Goal: Check status: Check status

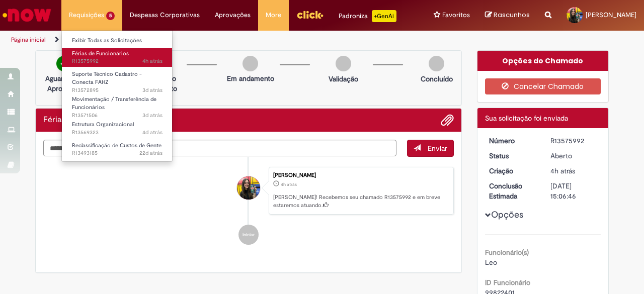
click at [121, 58] on span "4h atrás 4 horas atrás R13575992" at bounding box center [117, 61] width 91 height 8
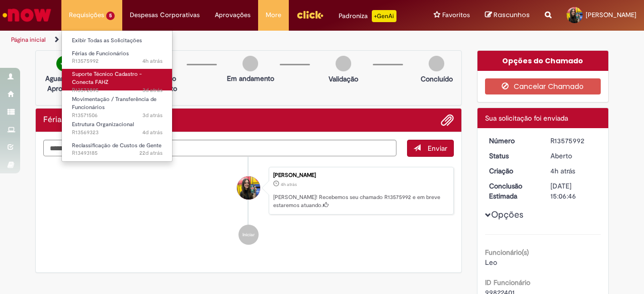
click at [120, 76] on span "Suporte Técnico Cadastro - Conecta FAHZ" at bounding box center [107, 78] width 70 height 16
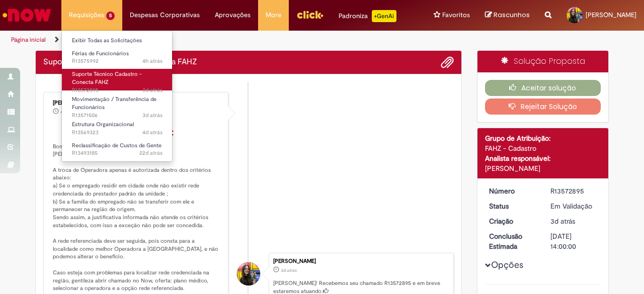
click at [111, 81] on link "Suporte Técnico Cadastro - Conecta FAHZ 3d atrás 3 dias atrás R13572895" at bounding box center [117, 80] width 111 height 22
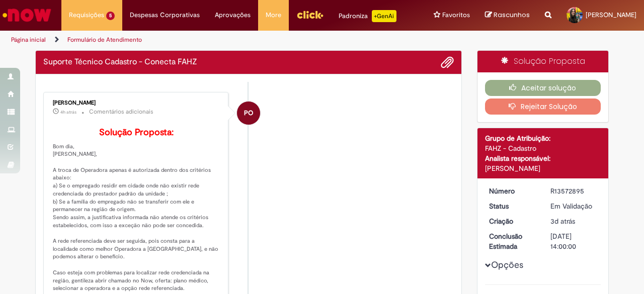
click at [354, 157] on li "PO Priscila Oliveira 4h atrás 4 horas atrás Comentários adicionais Solução Prop…" at bounding box center [248, 204] width 411 height 225
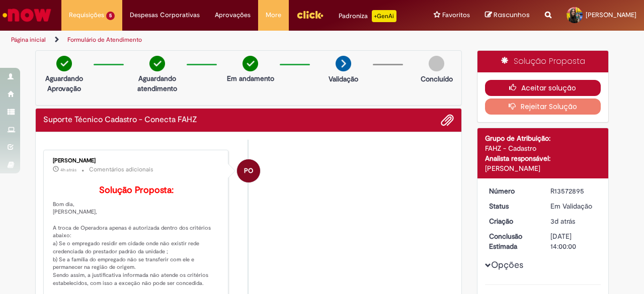
click at [532, 82] on button "Aceitar solução" at bounding box center [543, 88] width 116 height 16
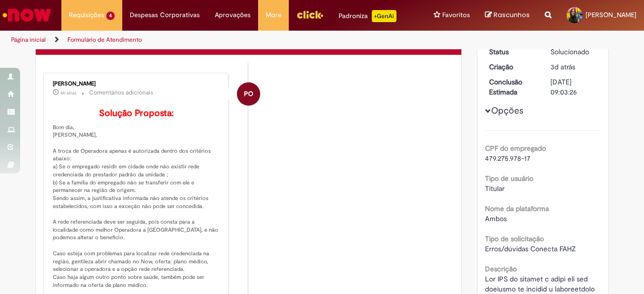
scroll to position [101, 0]
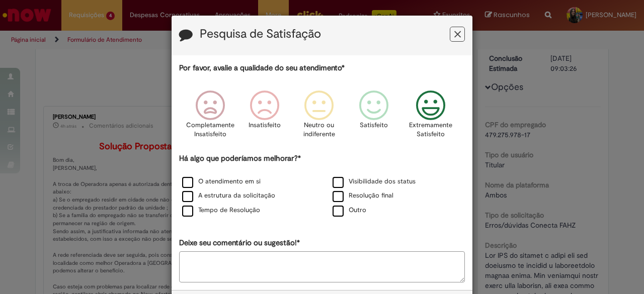
click at [428, 100] on icon "Feedback" at bounding box center [431, 106] width 38 height 30
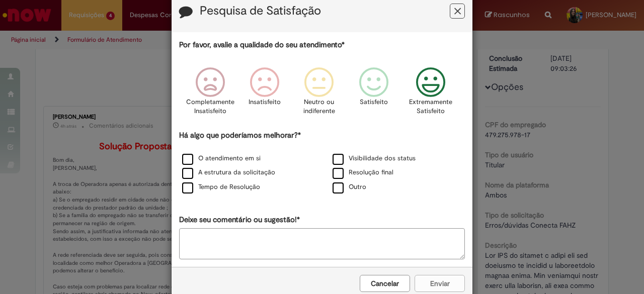
scroll to position [43, 0]
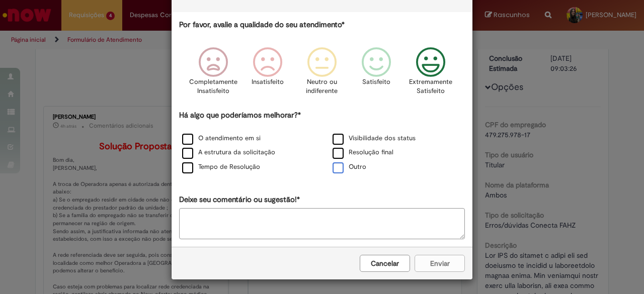
click at [337, 164] on label "Outro" at bounding box center [350, 168] width 34 height 10
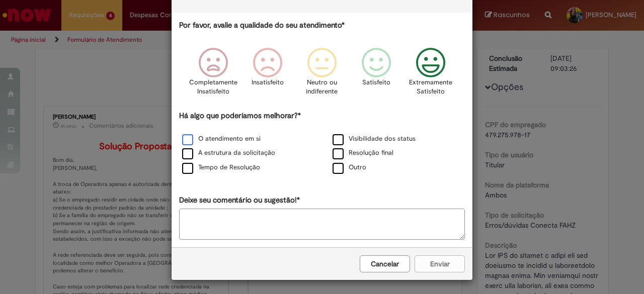
click at [188, 137] on label "O atendimento em si" at bounding box center [221, 139] width 78 height 10
click at [341, 167] on label "Outro" at bounding box center [350, 168] width 34 height 10
click at [452, 264] on button "Enviar" at bounding box center [440, 264] width 50 height 17
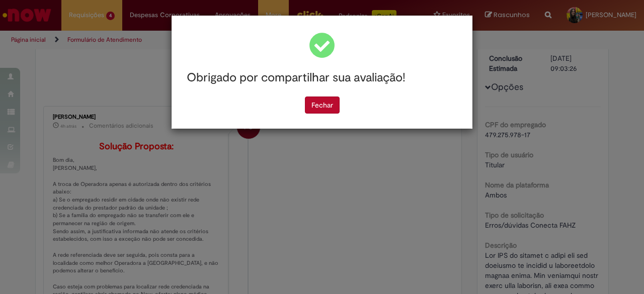
scroll to position [0, 0]
click at [350, 107] on div "Fechar" at bounding box center [322, 105] width 286 height 17
click at [337, 108] on button "Fechar" at bounding box center [322, 105] width 35 height 17
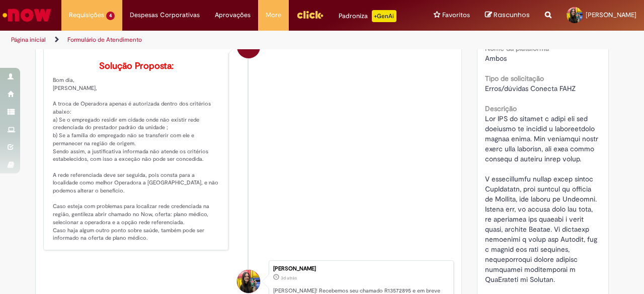
scroll to position [201, 0]
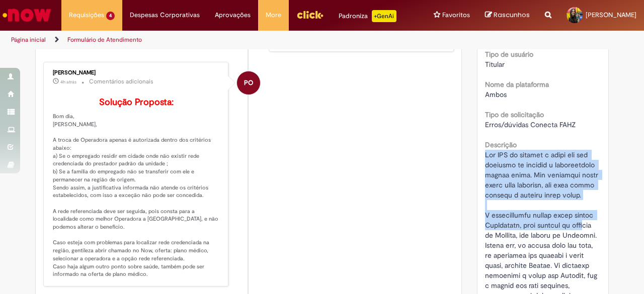
drag, startPoint x: 481, startPoint y: 149, endPoint x: 583, endPoint y: 240, distance: 136.2
click at [583, 240] on div "Número R13572895 Status Solucionado Criação 3d atrás 3 dias atrás Conclusão Est…" at bounding box center [543, 229] width 131 height 658
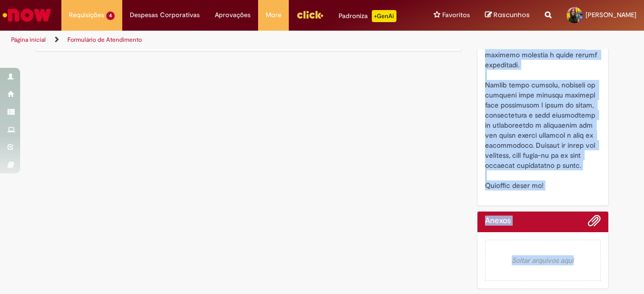
scroll to position [572, 0]
drag, startPoint x: 480, startPoint y: 223, endPoint x: 575, endPoint y: 195, distance: 98.7
copy span "A colaboradora possui plano médico SulAmérica, está alocada na unidade de Tauba…"
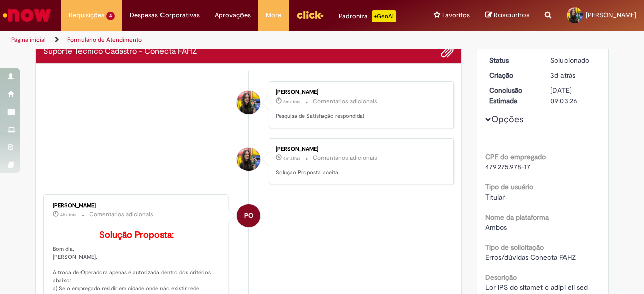
scroll to position [0, 0]
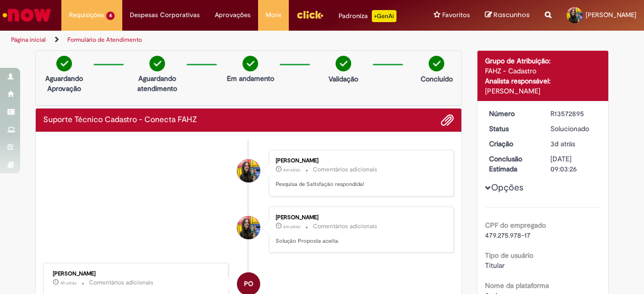
drag, startPoint x: 547, startPoint y: 114, endPoint x: 582, endPoint y: 112, distance: 35.3
click at [582, 112] on div "R13572895" at bounding box center [573, 114] width 47 height 10
copy div "R13572895"
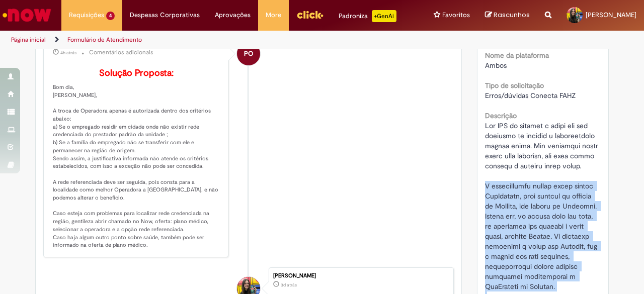
scroll to position [252, 0]
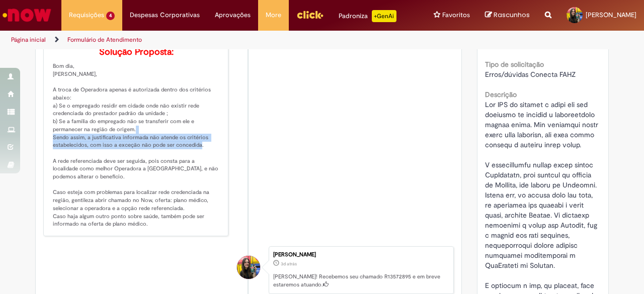
drag, startPoint x: 48, startPoint y: 148, endPoint x: 207, endPoint y: 157, distance: 159.3
click at [207, 157] on div "Priscila Oliveira 4h atrás 4 horas atrás Comentários adicionais Solução Propost…" at bounding box center [135, 124] width 179 height 219
copy p "Sendo assim, a justificativa informada não atende os critérios estabelecidos, c…"
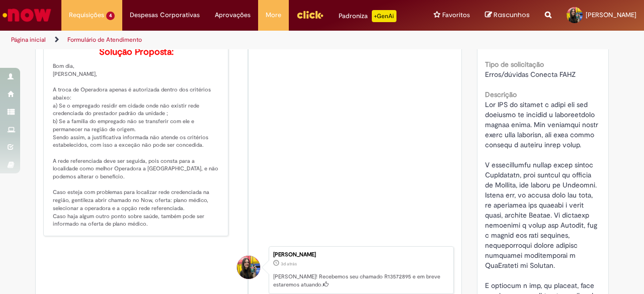
click at [193, 179] on p "Solução Proposta: Bom dia, Gabriella, A troca de Operadora apenas é autorizada …" at bounding box center [137, 137] width 168 height 181
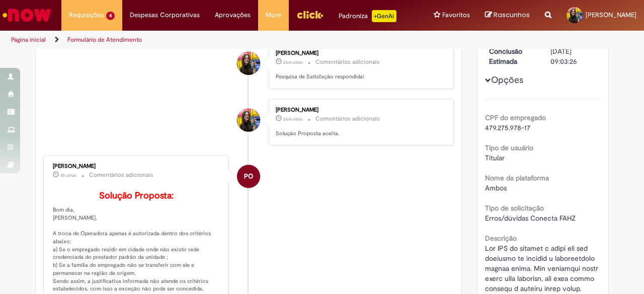
scroll to position [0, 0]
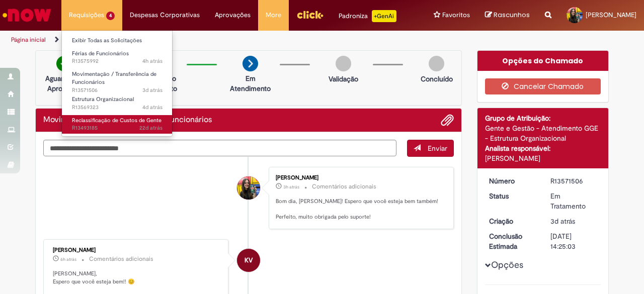
click at [135, 118] on span "Reclassificação de Custos de Gente" at bounding box center [117, 121] width 90 height 8
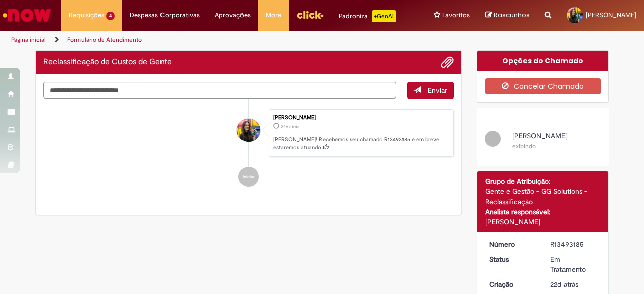
click at [270, 197] on div "Enviar [PERSON_NAME] 22d atrás 22 dias atrás [PERSON_NAME]! Recebemos seu chama…" at bounding box center [249, 144] width 426 height 141
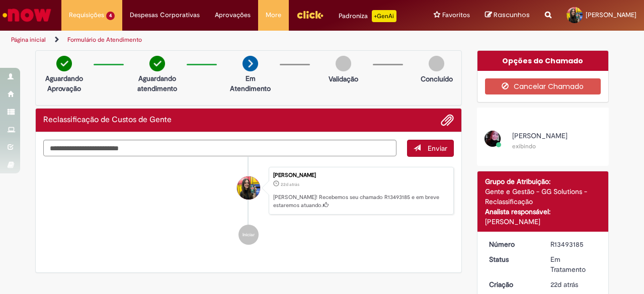
click at [566, 154] on li "[PERSON_NAME] exibindo" at bounding box center [543, 141] width 132 height 30
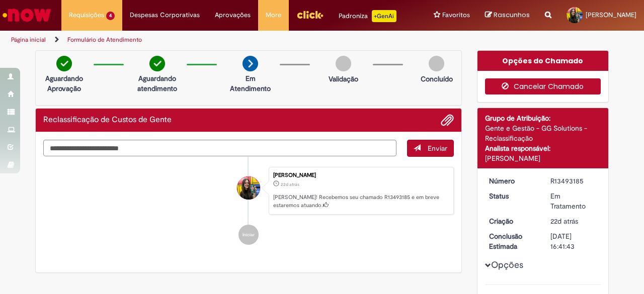
click at [575, 89] on button "Cancelar Chamado" at bounding box center [543, 86] width 116 height 16
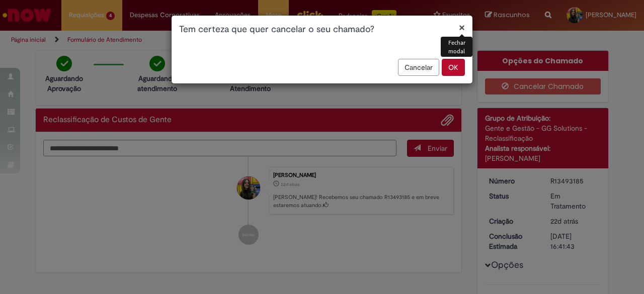
click at [459, 66] on button "OK" at bounding box center [453, 67] width 23 height 17
